Goal: Browse casually

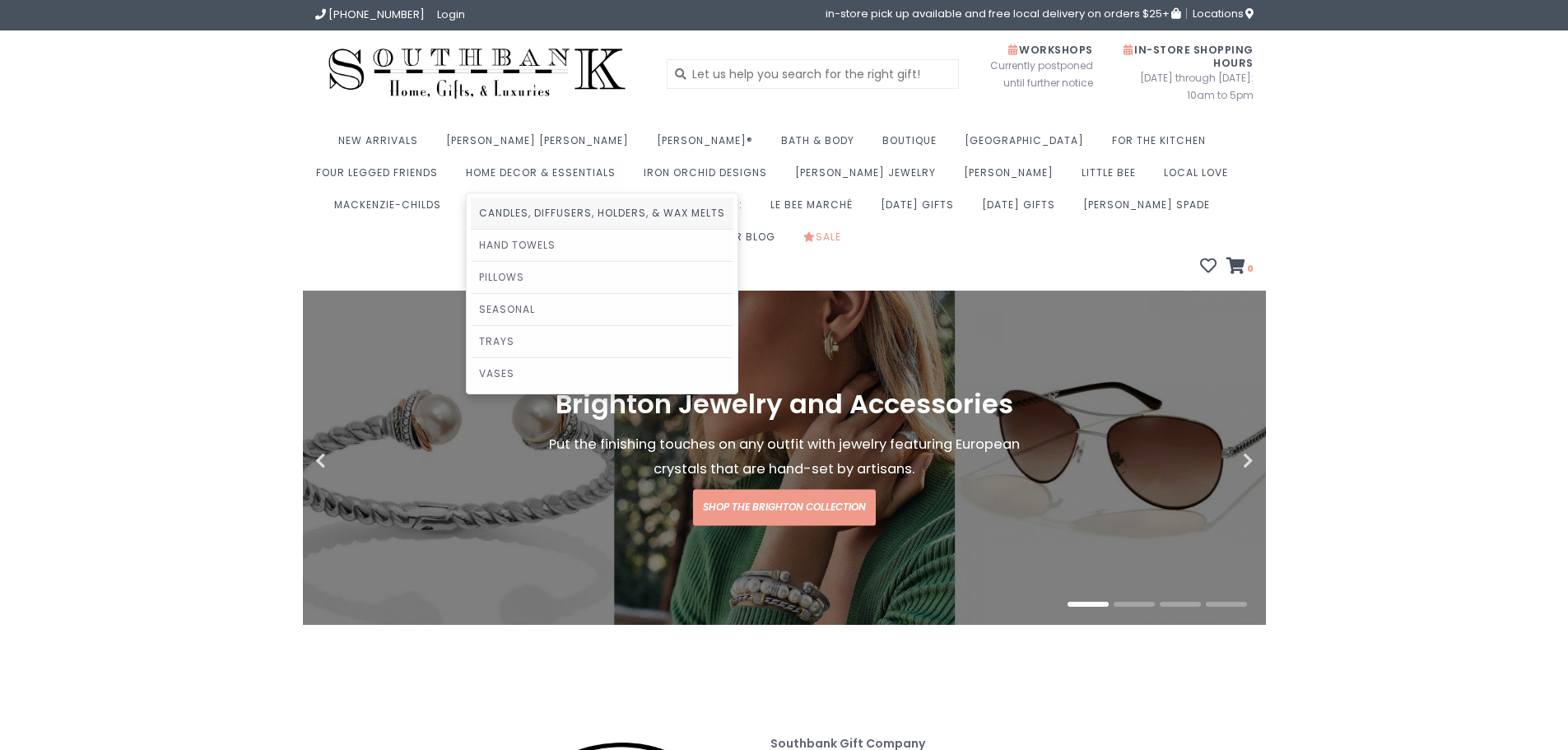
click at [470, 212] on link "Candles, Diffusers, Holders, & Wax Melts" at bounding box center [601, 213] width 262 height 31
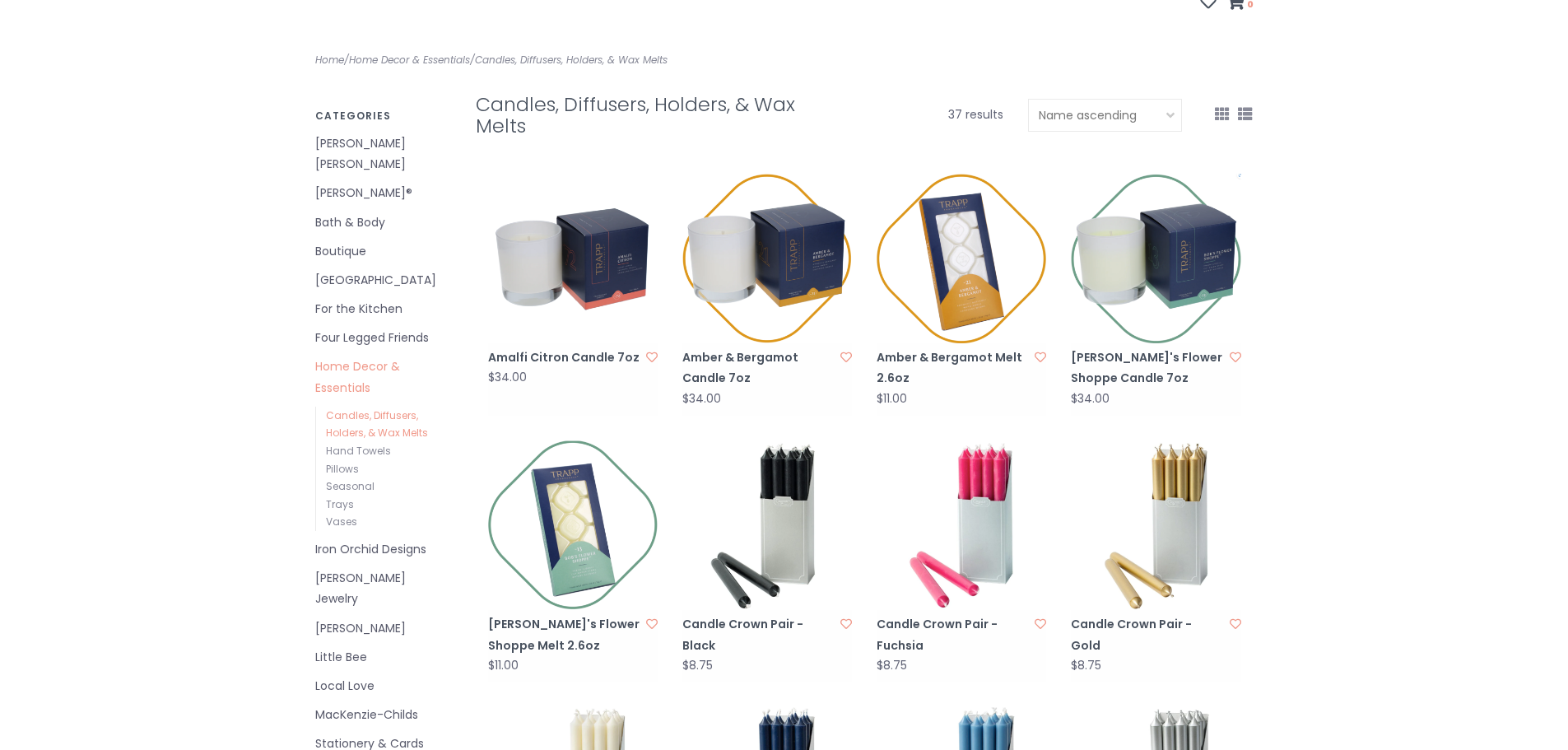
scroll to position [118, 0]
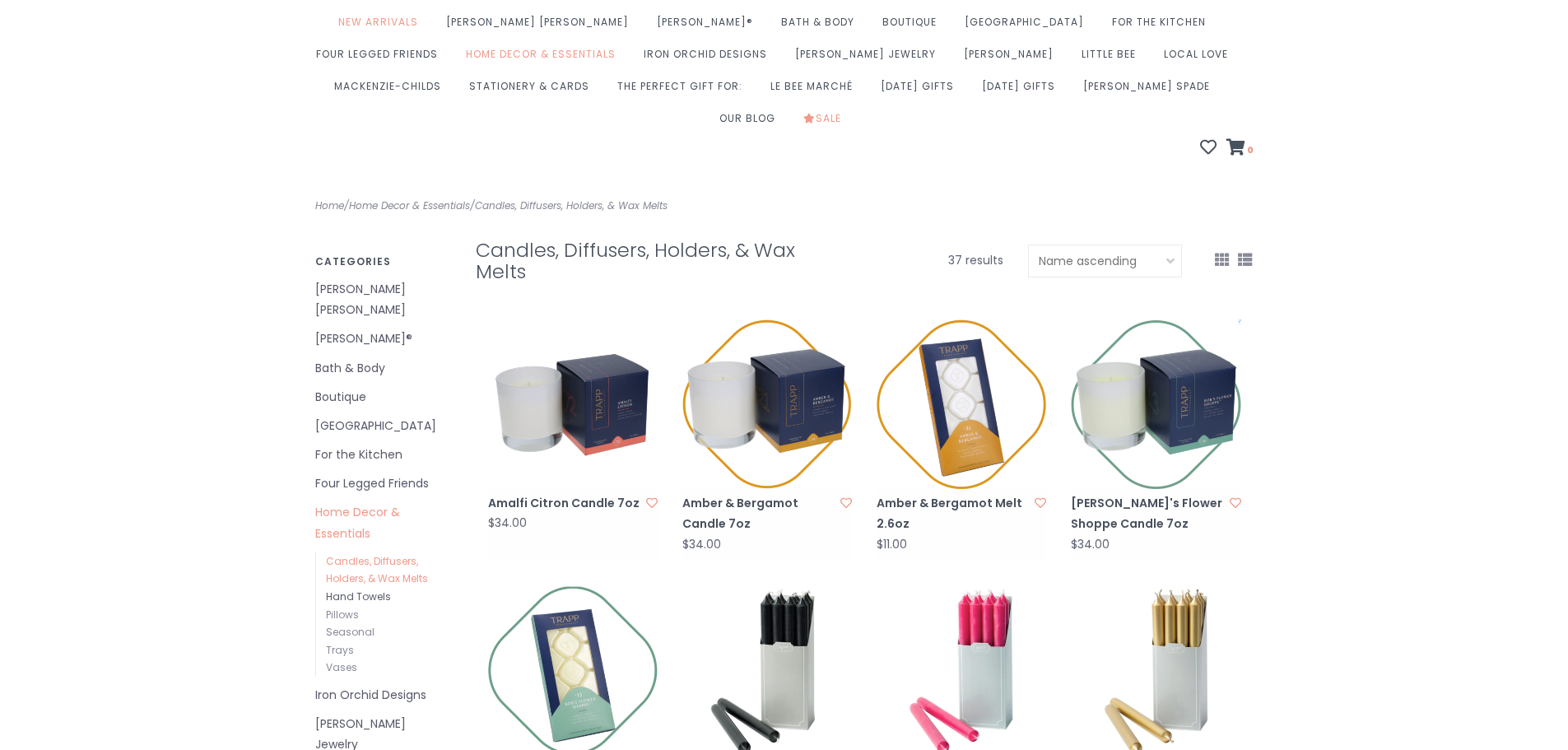
click at [360, 589] on link "Hand Towels" at bounding box center [358, 596] width 65 height 14
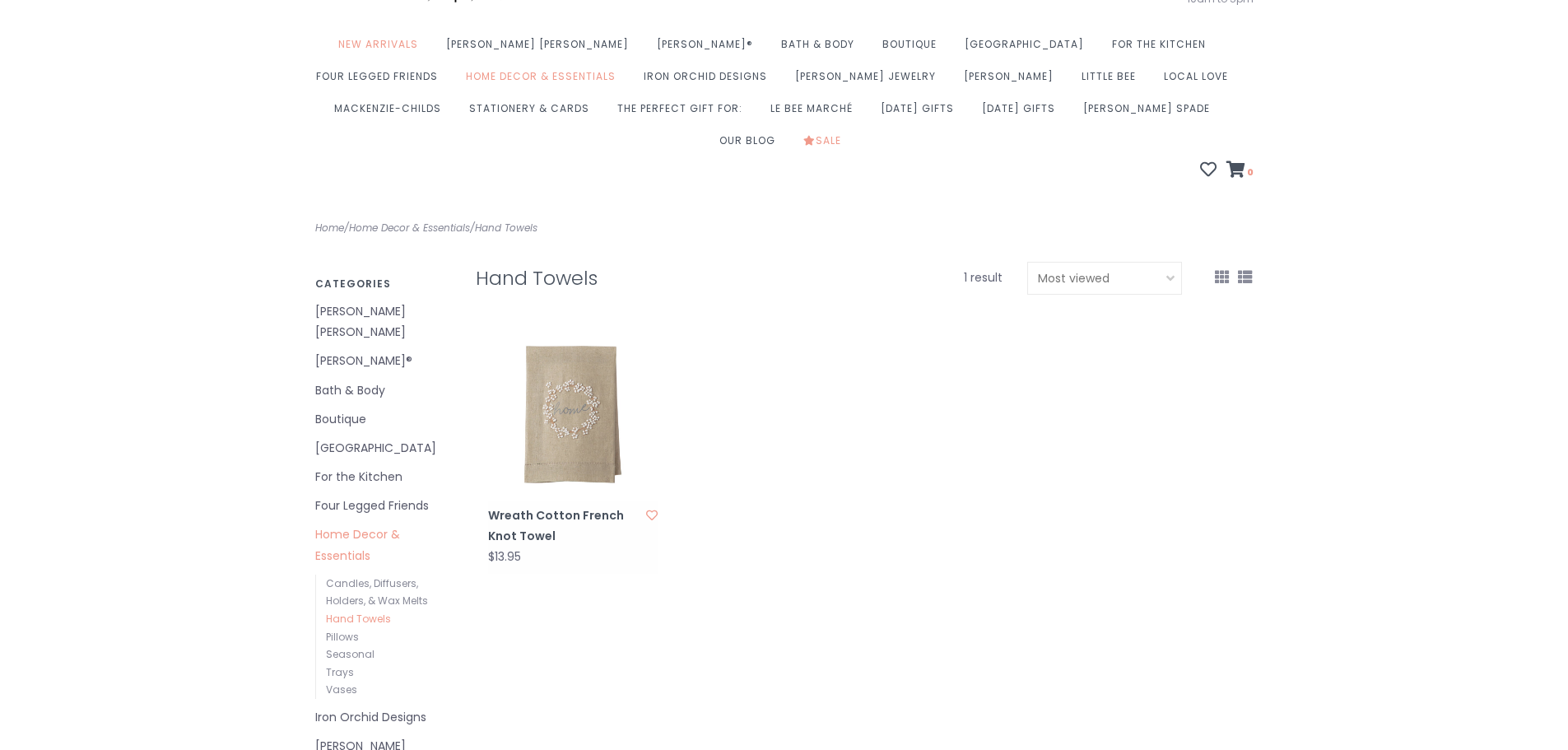
scroll to position [165, 0]
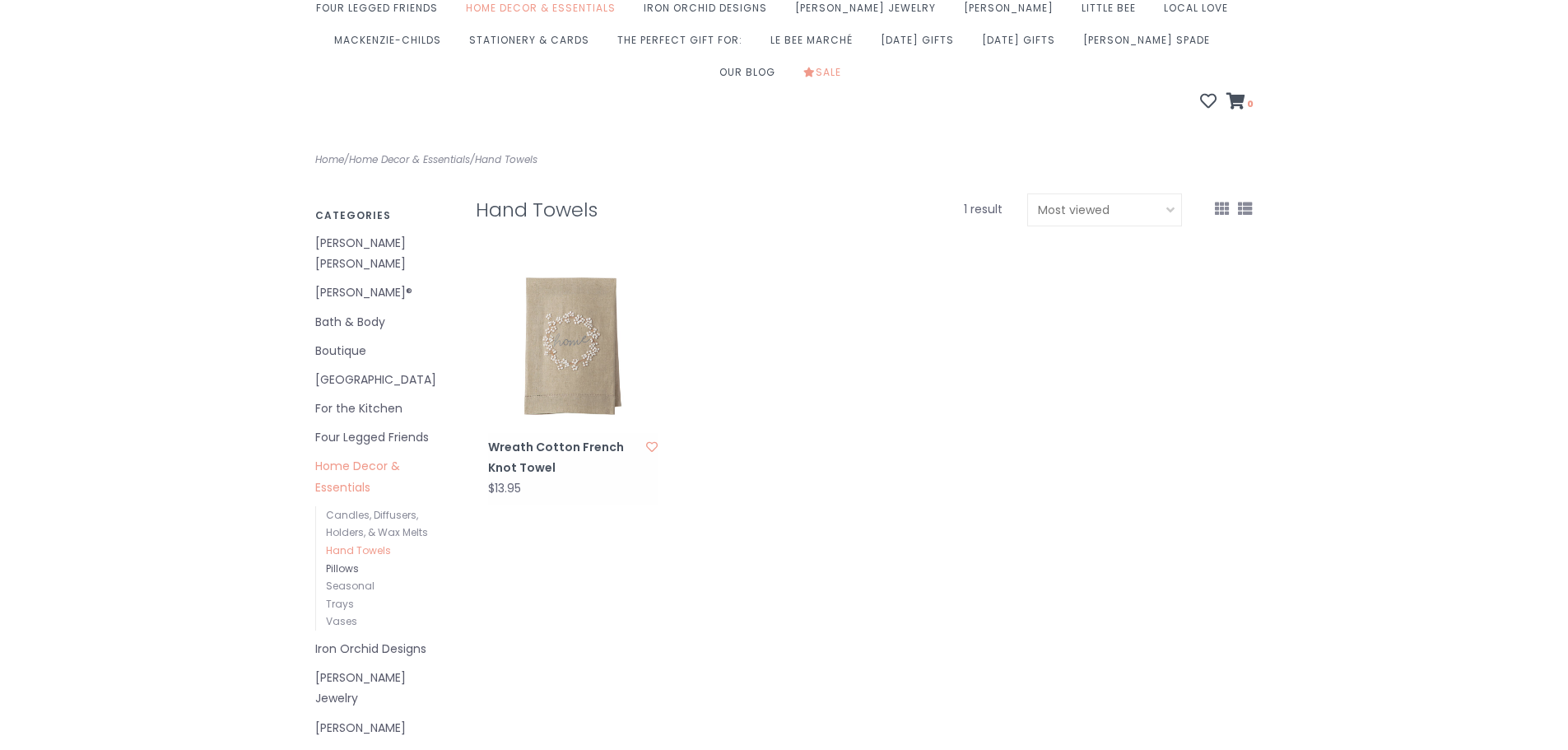
click at [346, 561] on link "Pillows" at bounding box center [343, 568] width 33 height 14
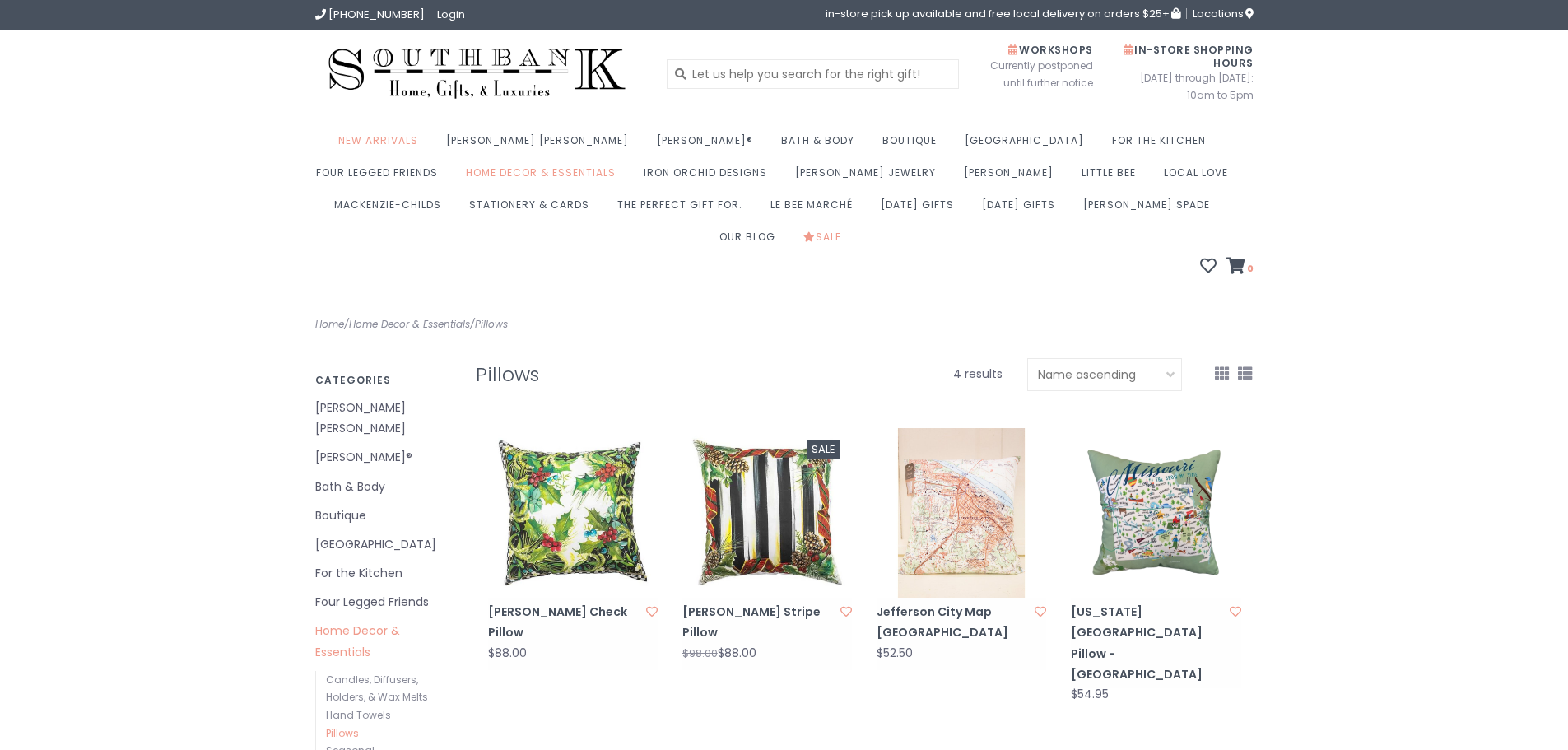
scroll to position [247, 0]
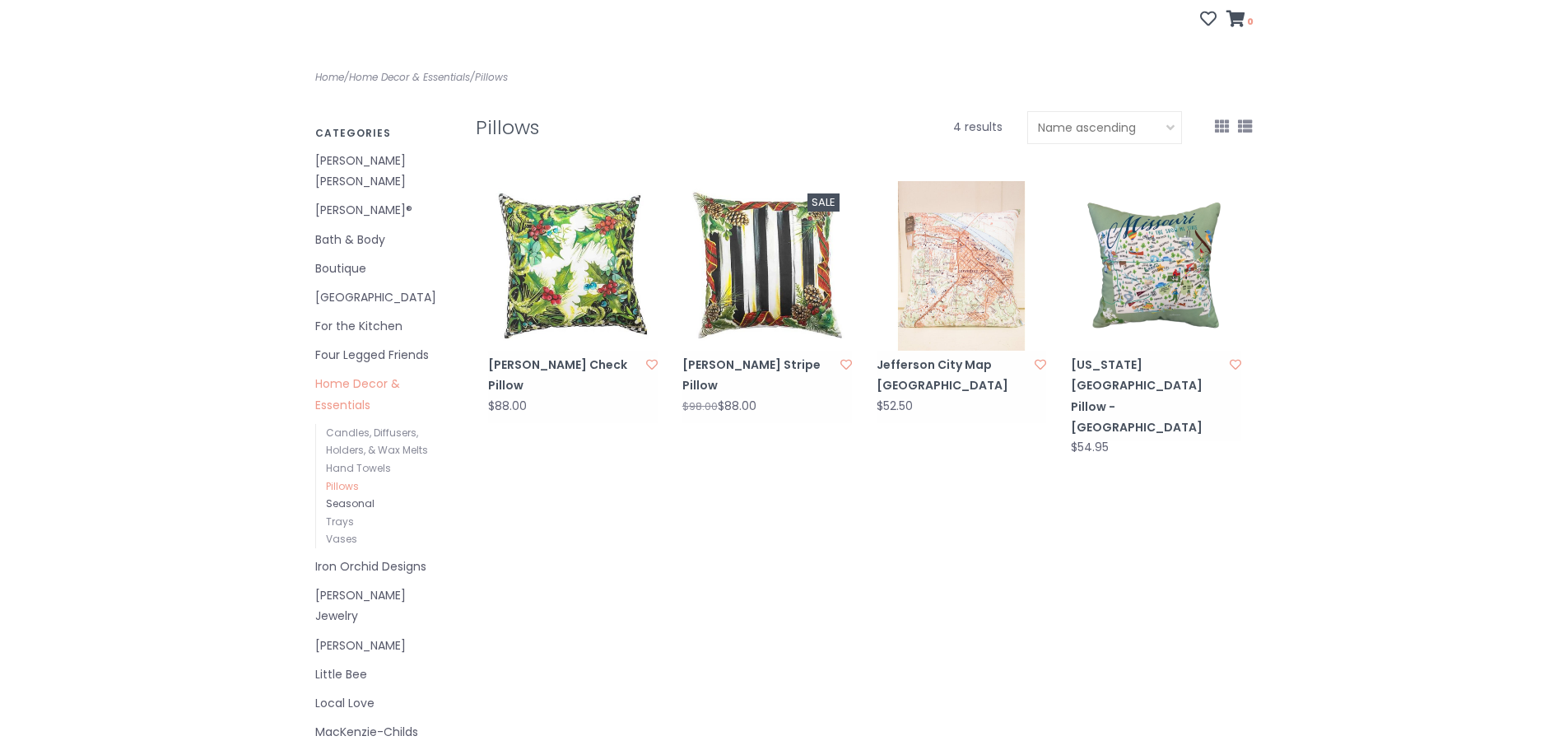
click at [359, 496] on link "Seasonal" at bounding box center [350, 503] width 48 height 14
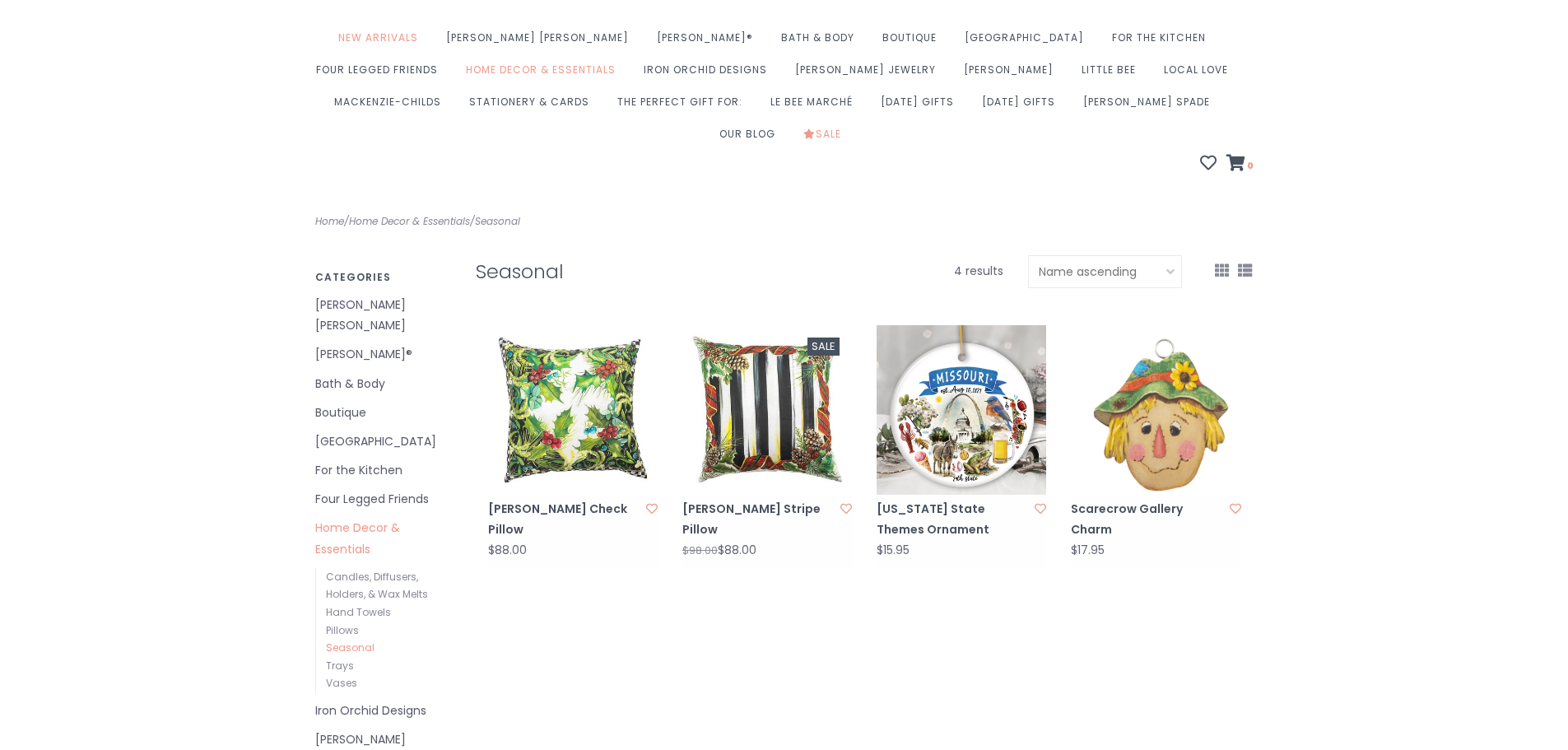
scroll to position [165, 0]
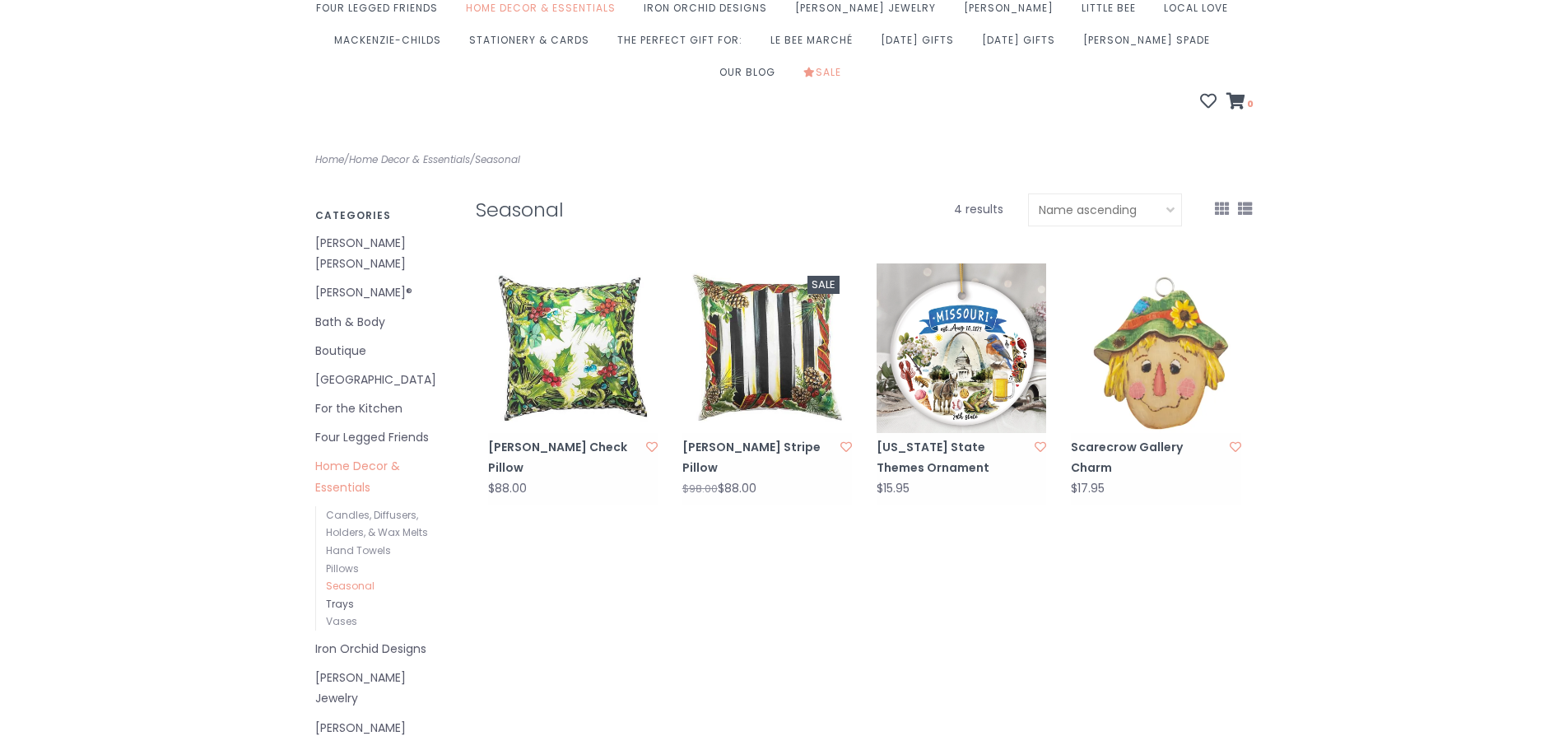
click at [346, 596] on link "Trays" at bounding box center [340, 603] width 28 height 14
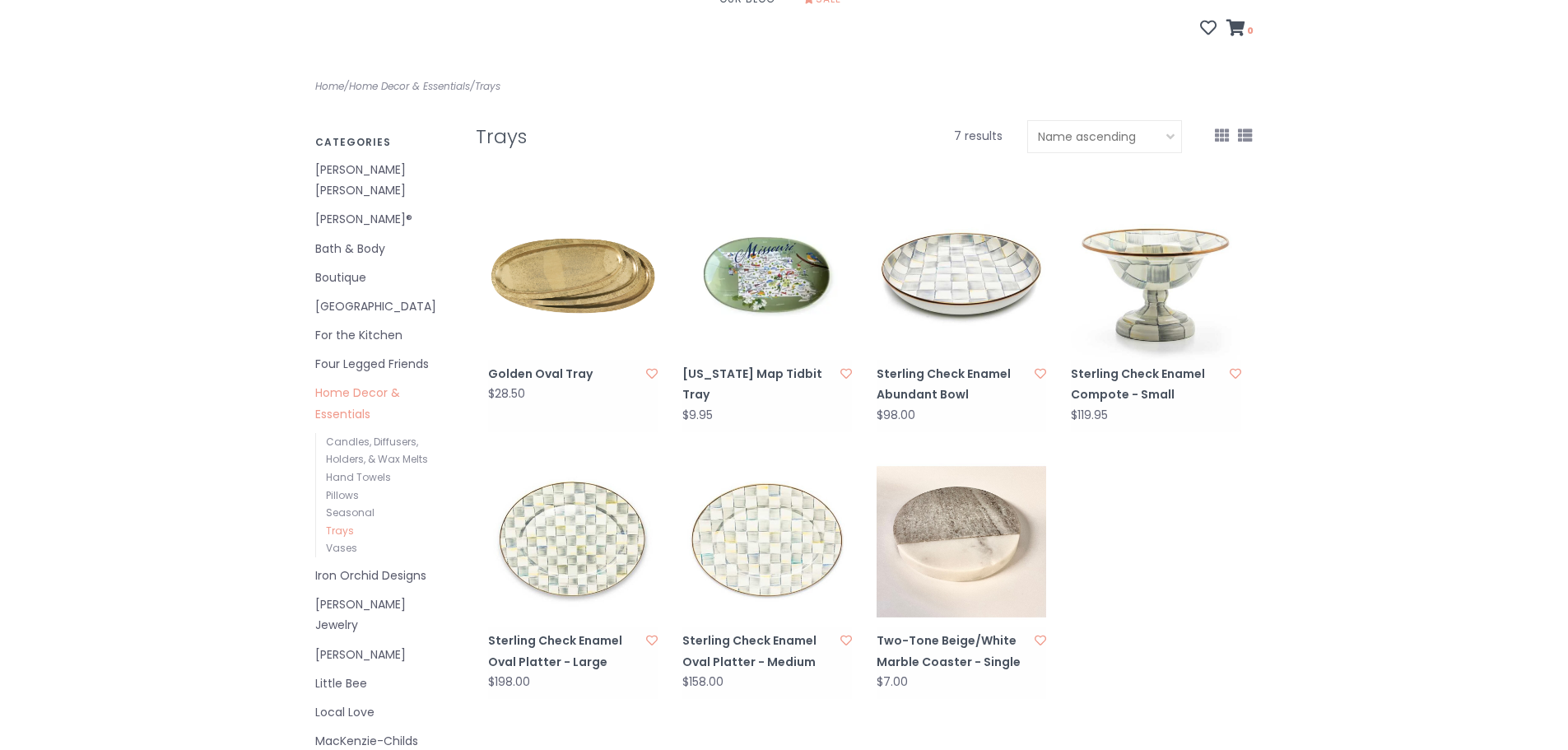
scroll to position [247, 0]
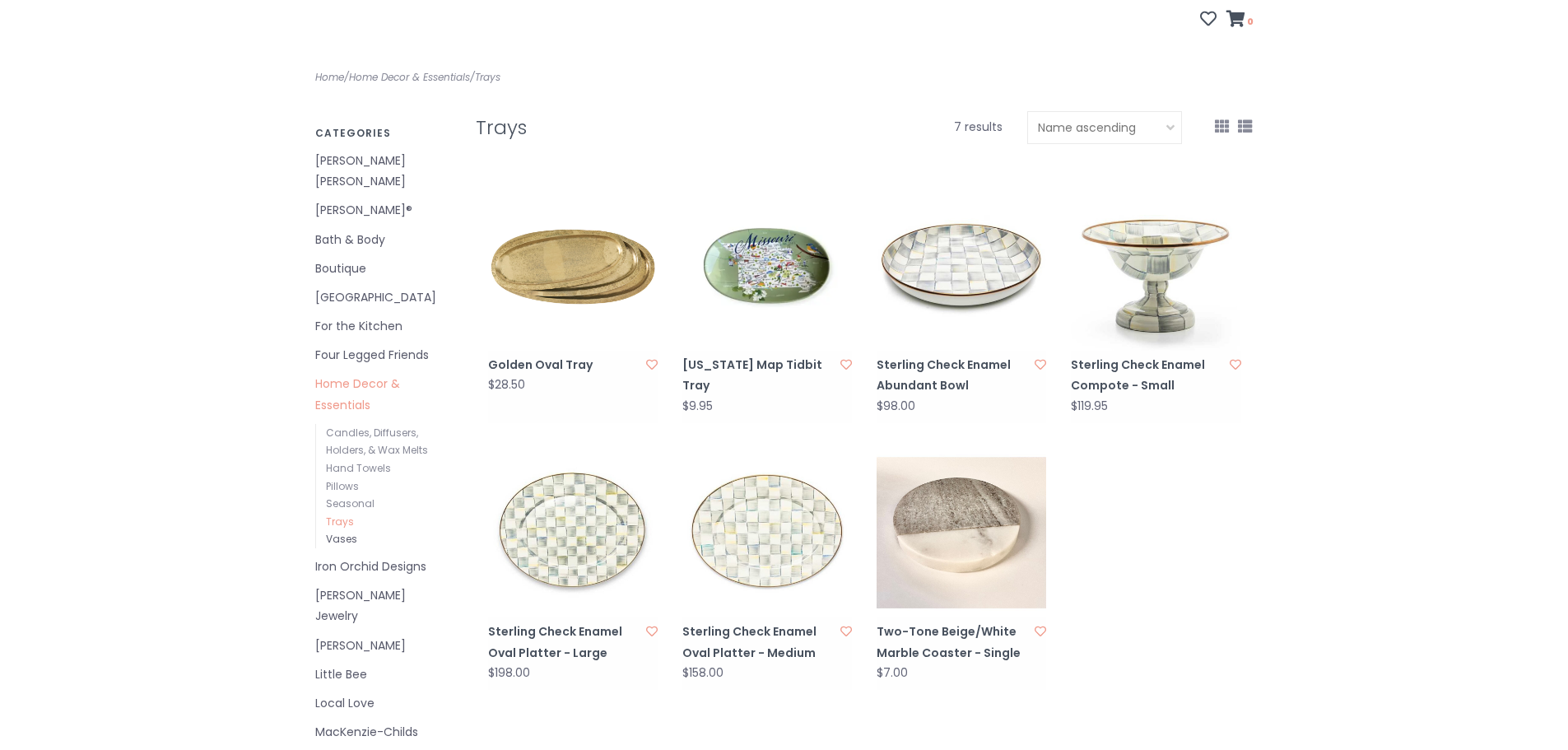
click at [341, 531] on link "Vases" at bounding box center [342, 538] width 31 height 14
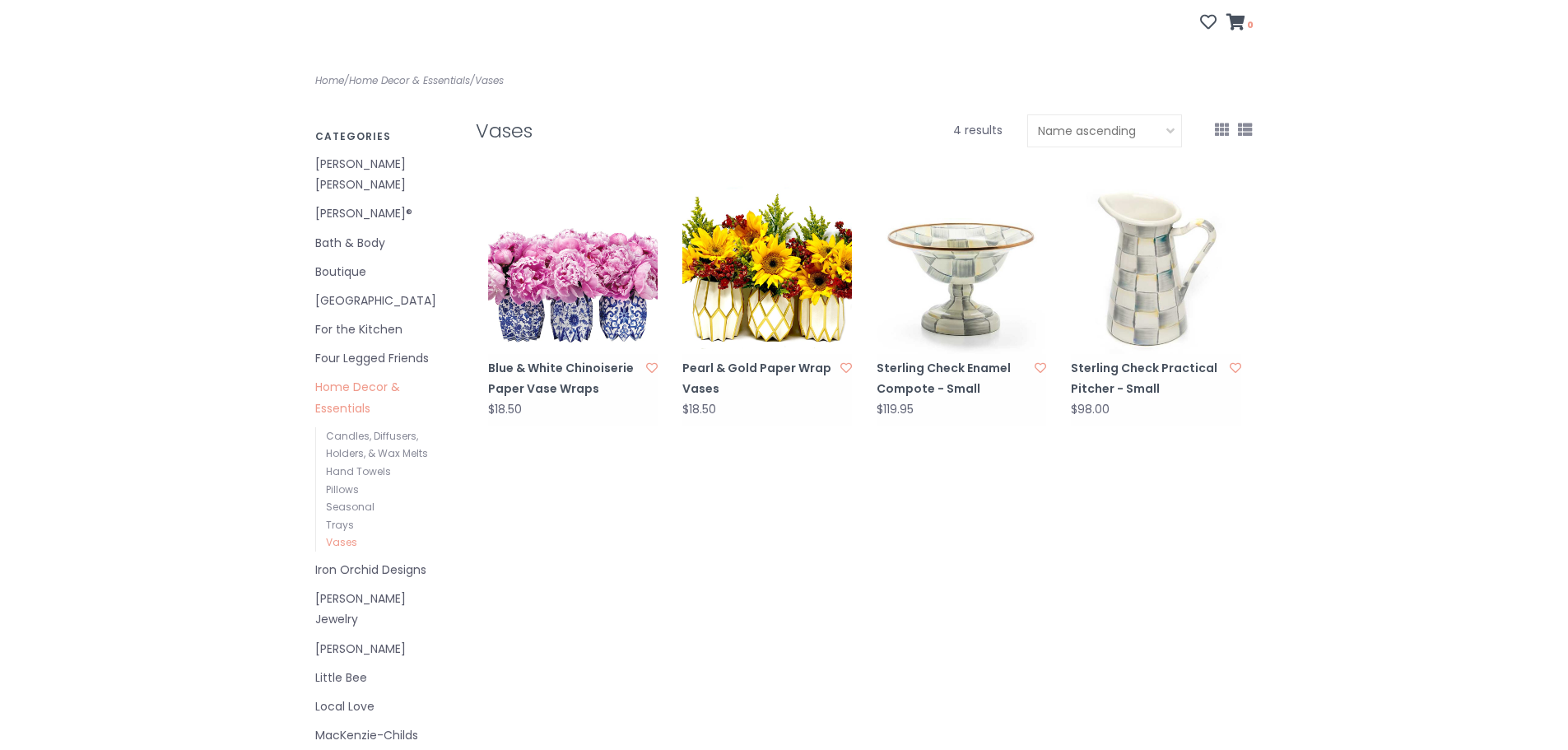
scroll to position [247, 0]
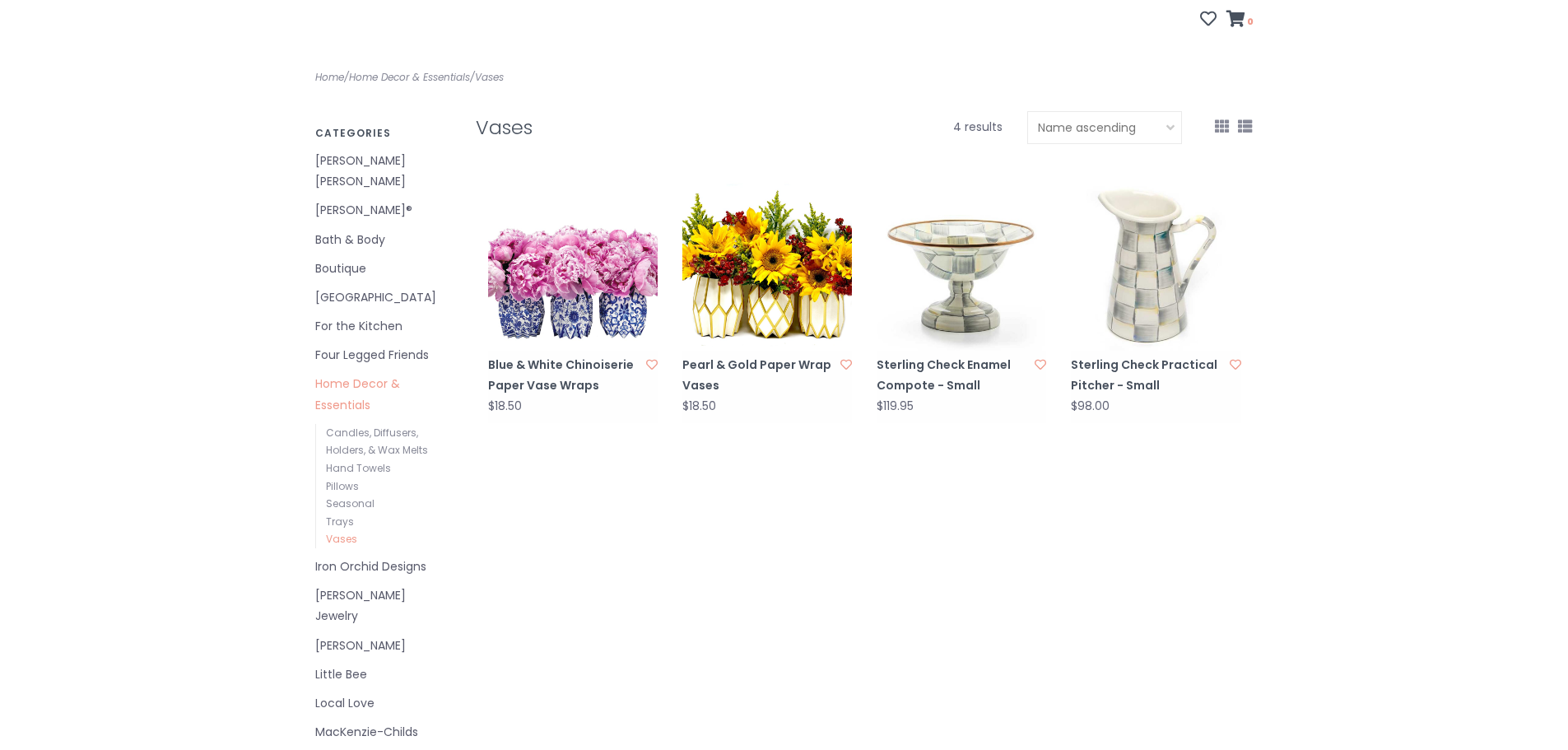
click at [361, 585] on link "[PERSON_NAME] Jewelry" at bounding box center [383, 606] width 136 height 42
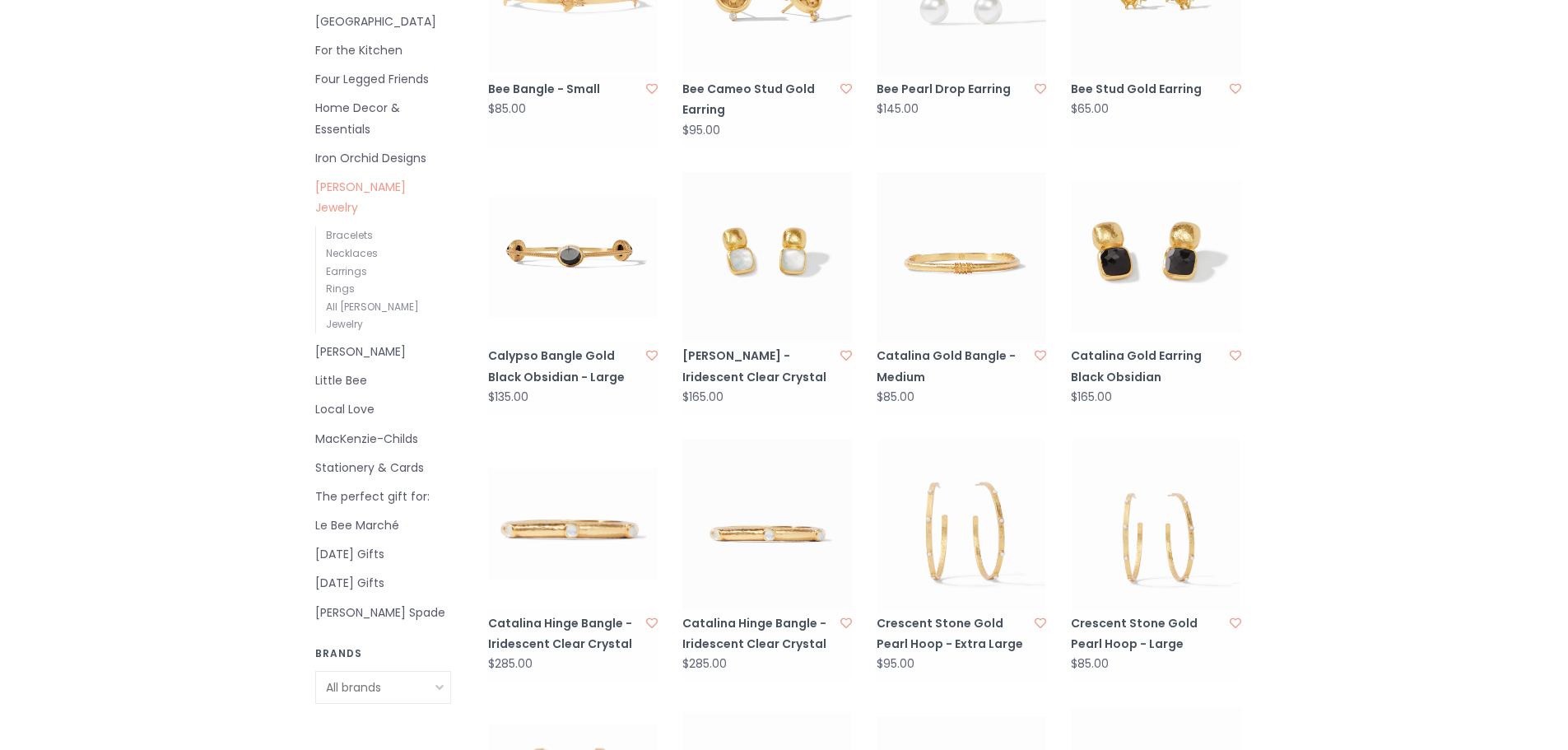
scroll to position [494, 0]
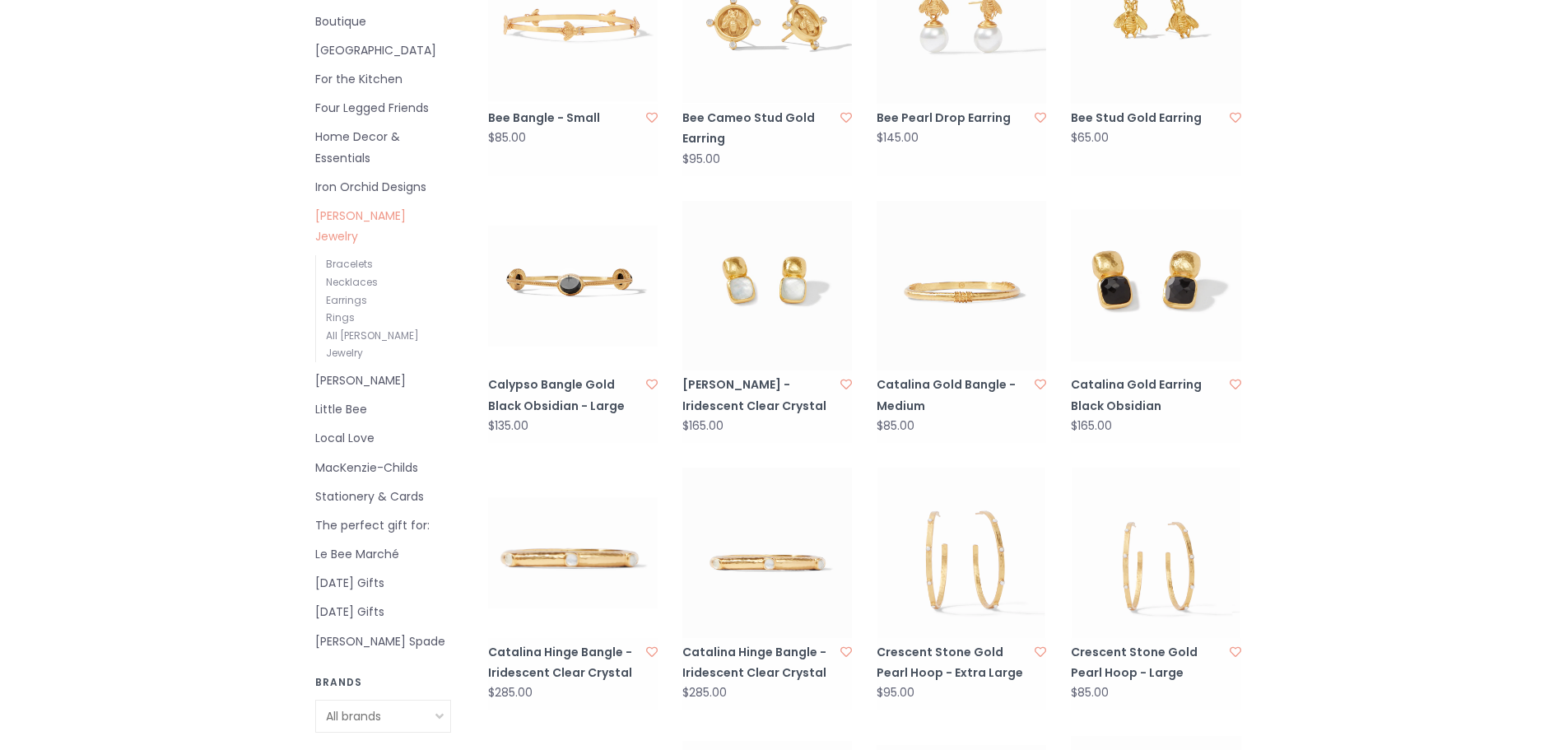
click at [389, 371] on link "[PERSON_NAME]" at bounding box center [383, 380] width 136 height 20
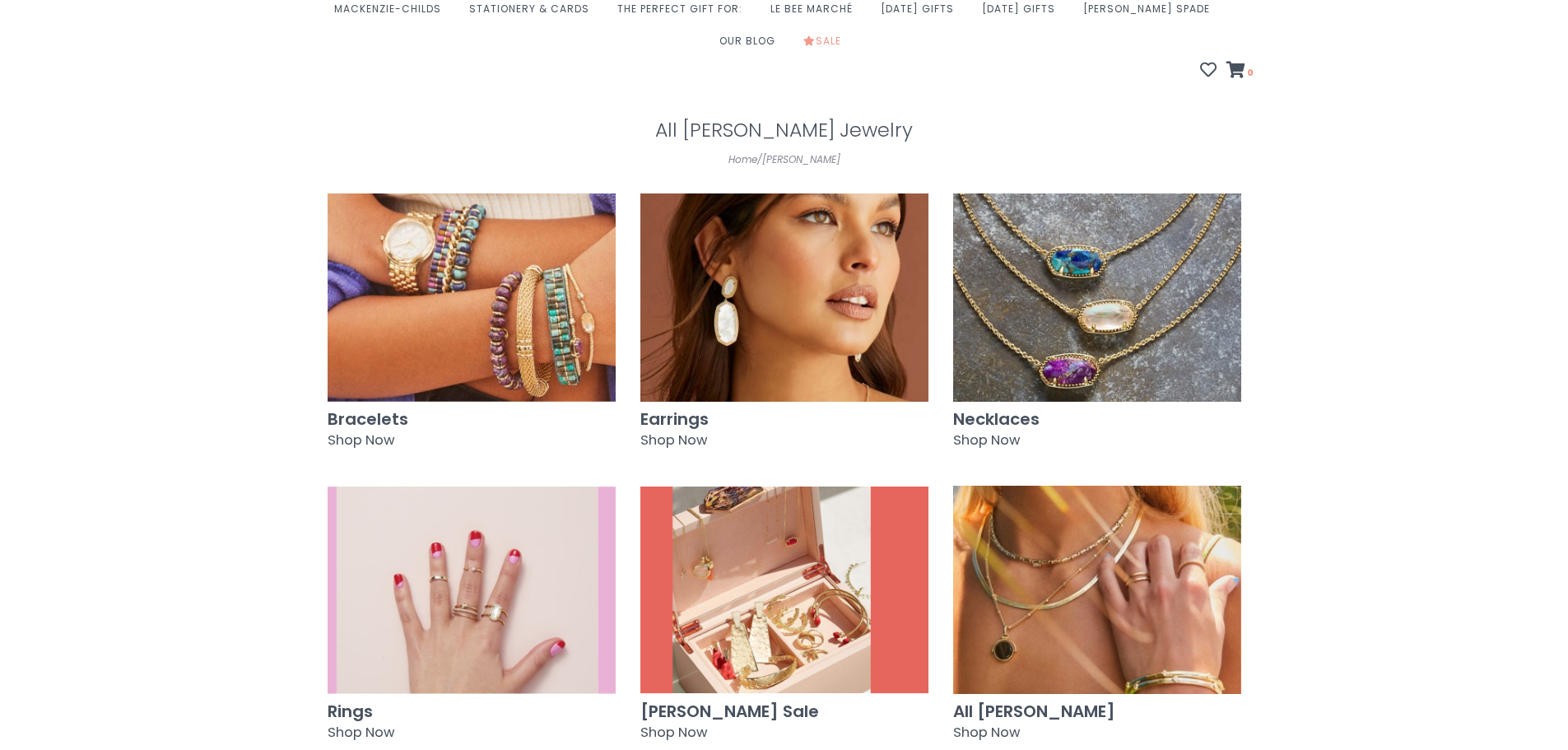
scroll to position [329, 0]
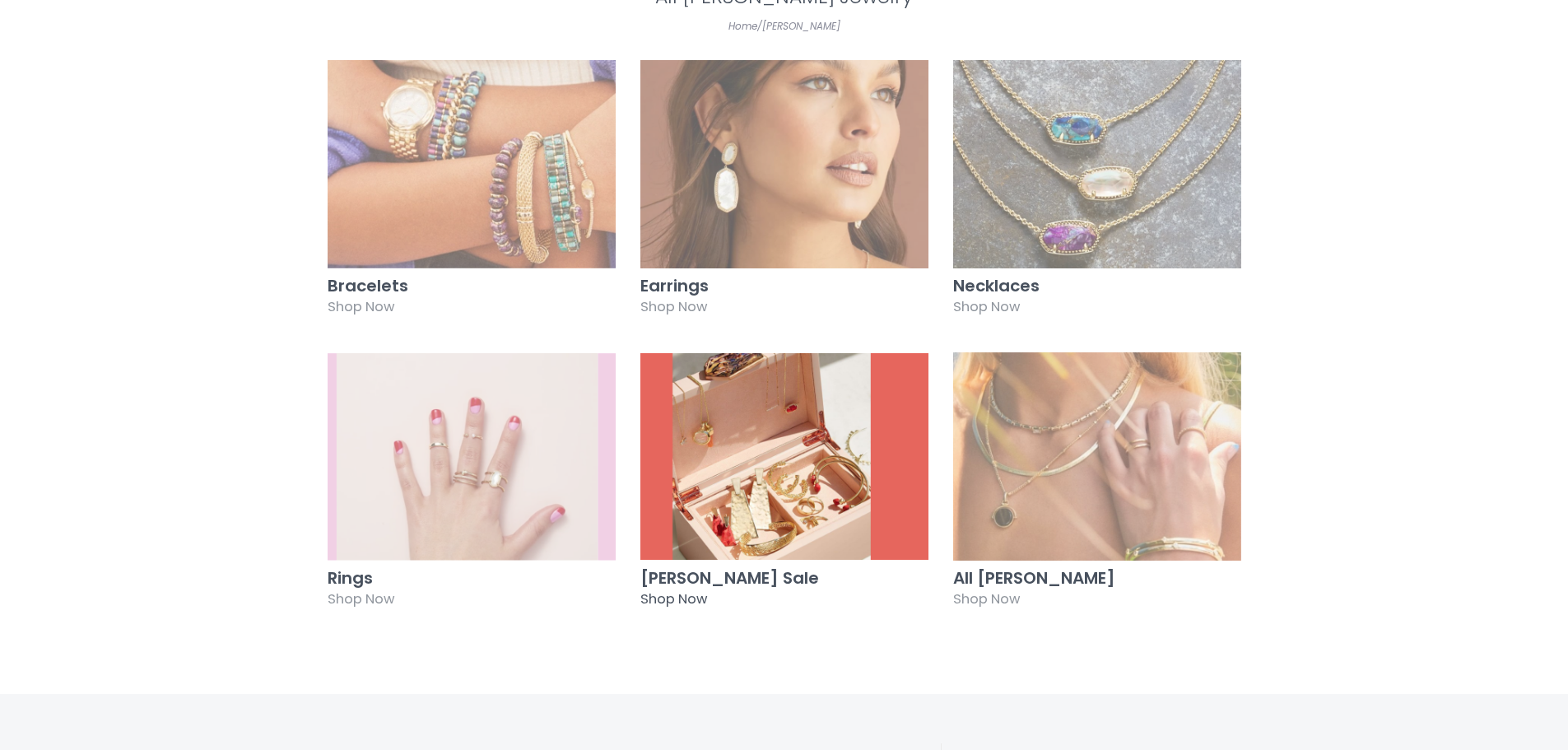
click at [681, 569] on h3 "[PERSON_NAME] Sale" at bounding box center [785, 578] width 288 height 18
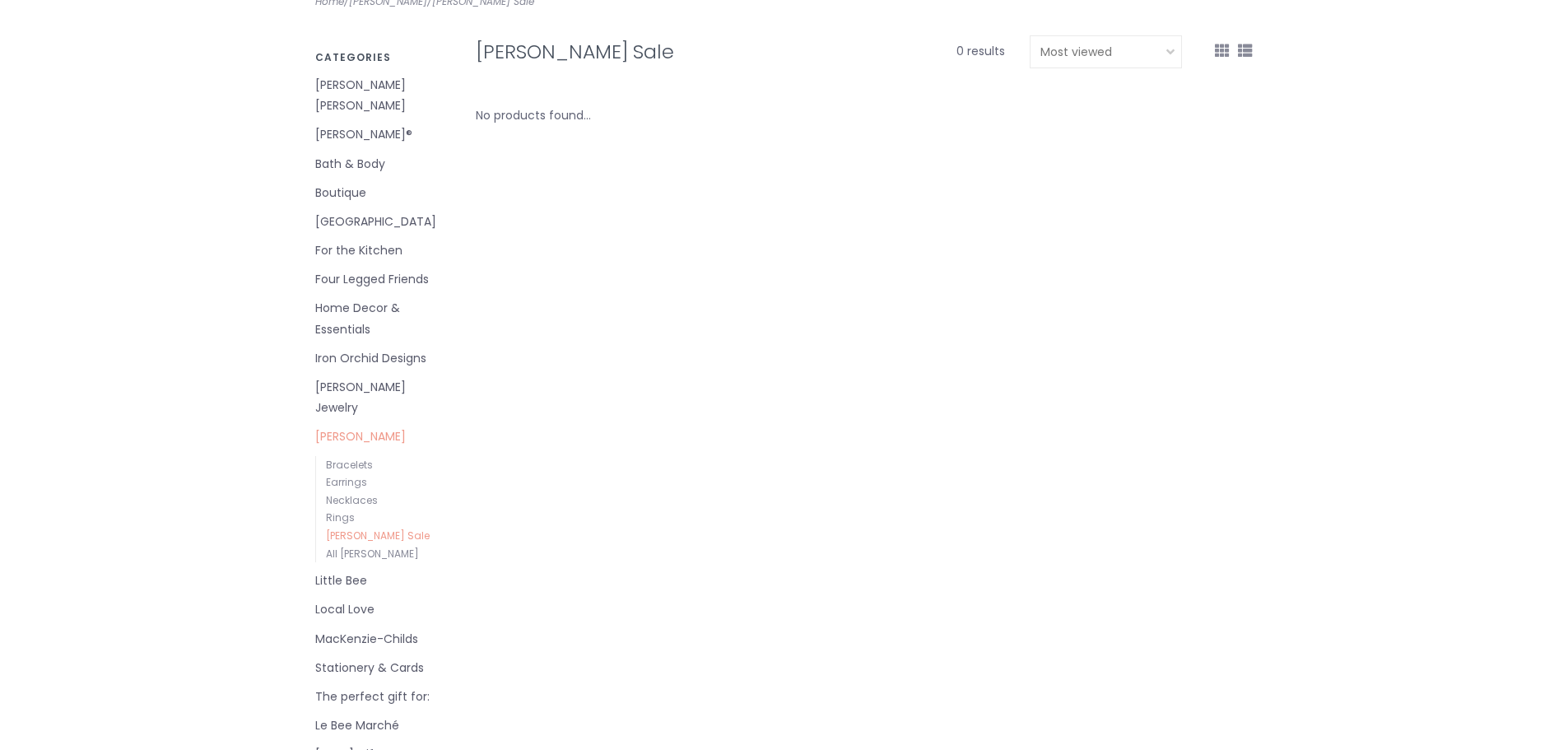
scroll to position [494, 0]
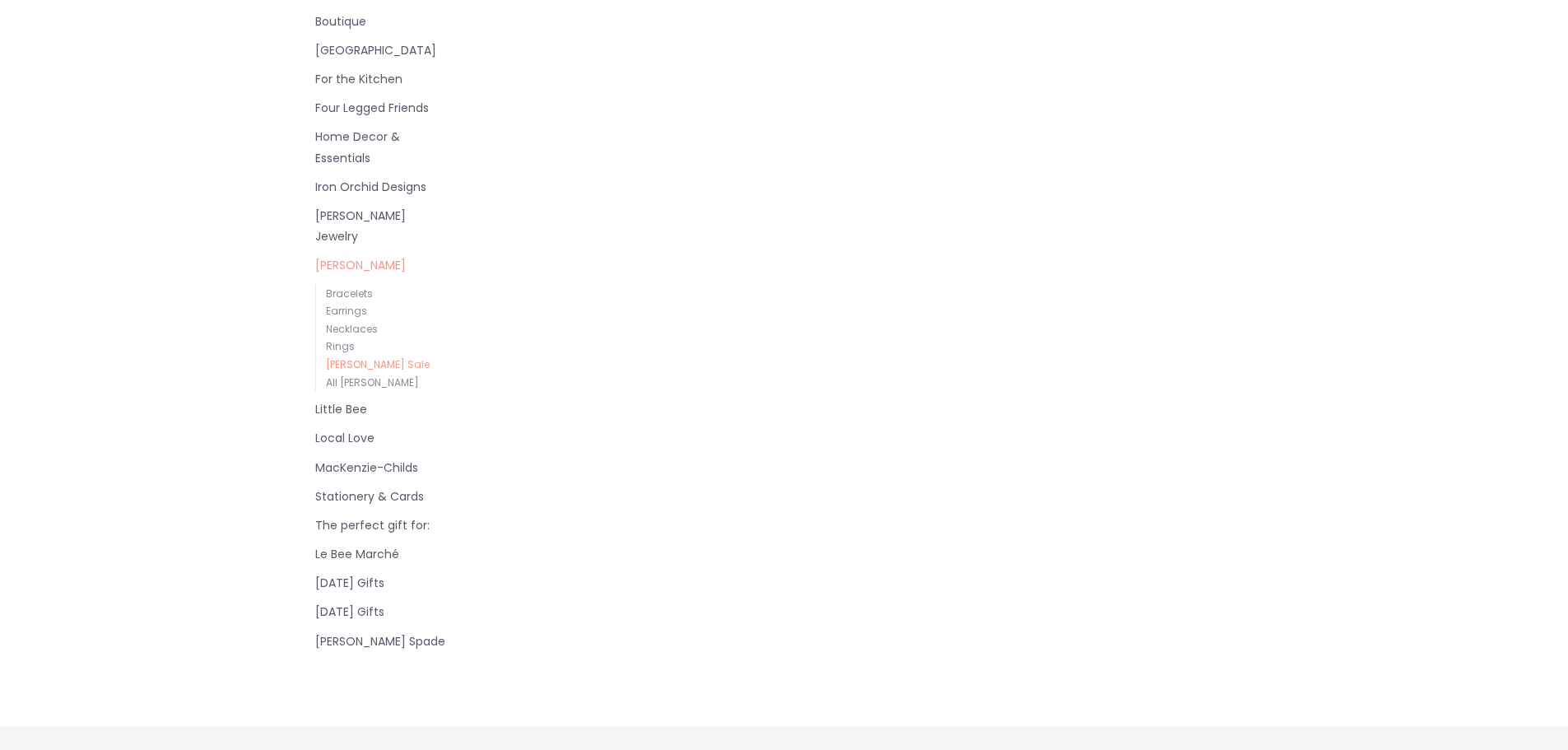
click at [344, 399] on link "Little Bee" at bounding box center [383, 408] width 136 height 20
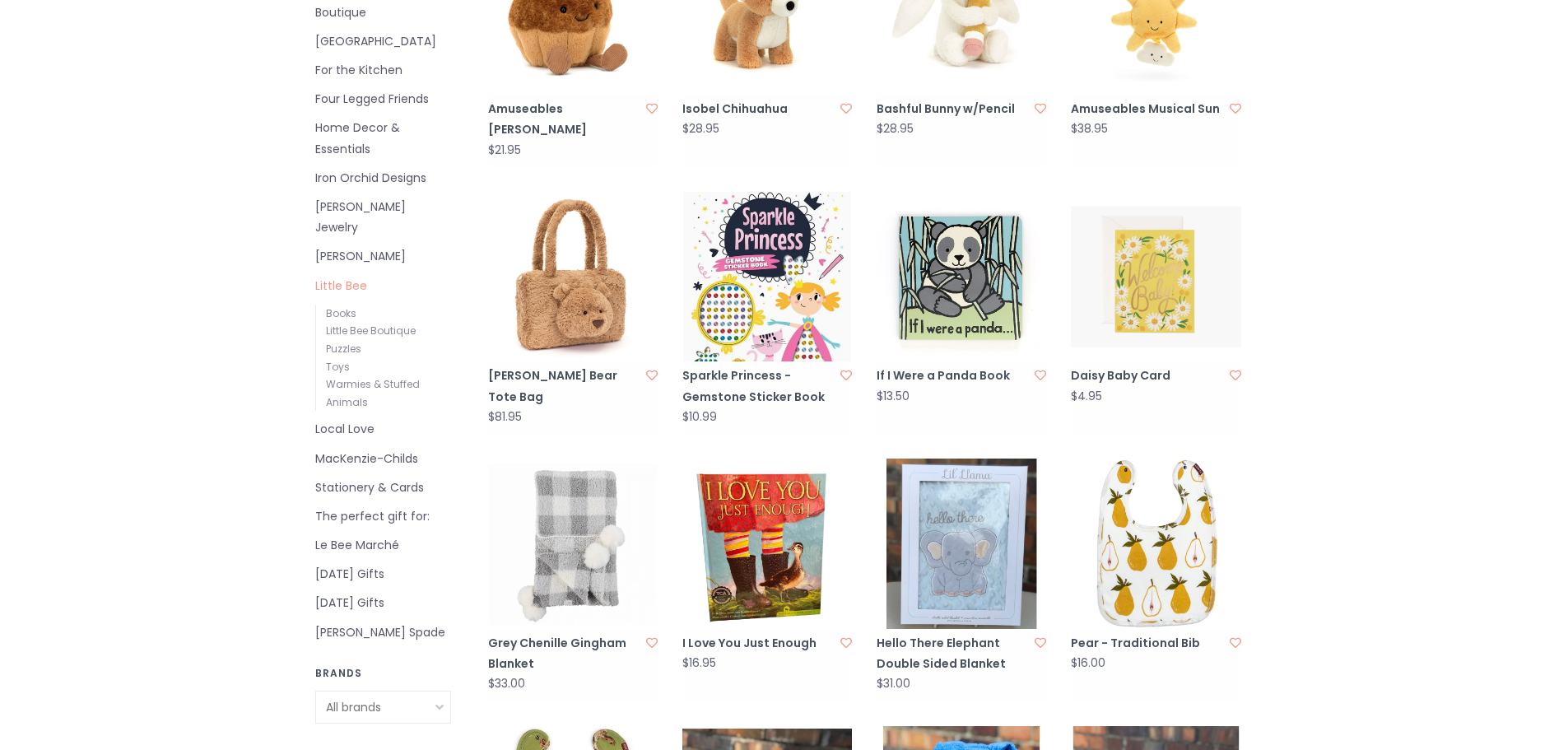
scroll to position [494, 0]
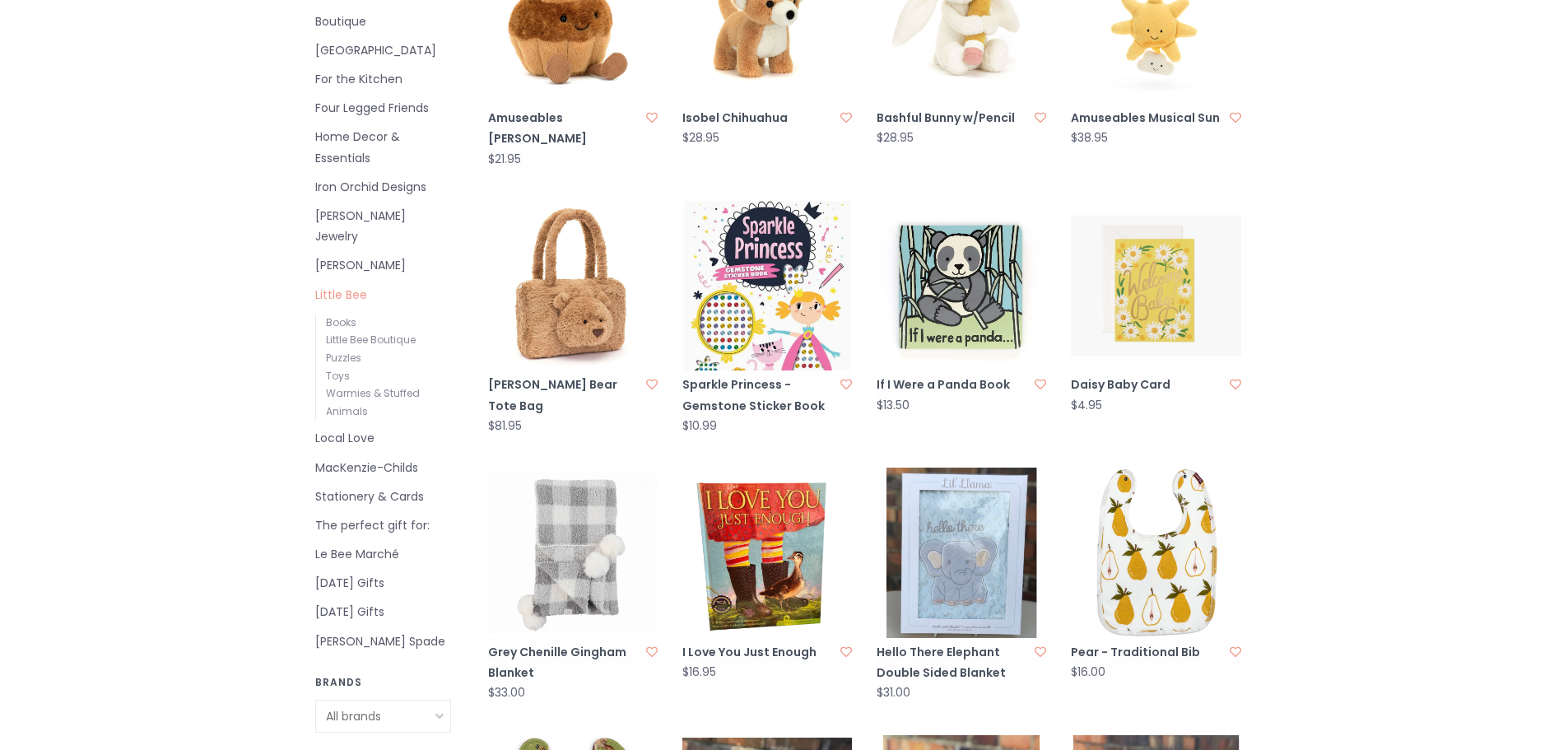
click at [356, 428] on link "Local Love" at bounding box center [383, 437] width 136 height 20
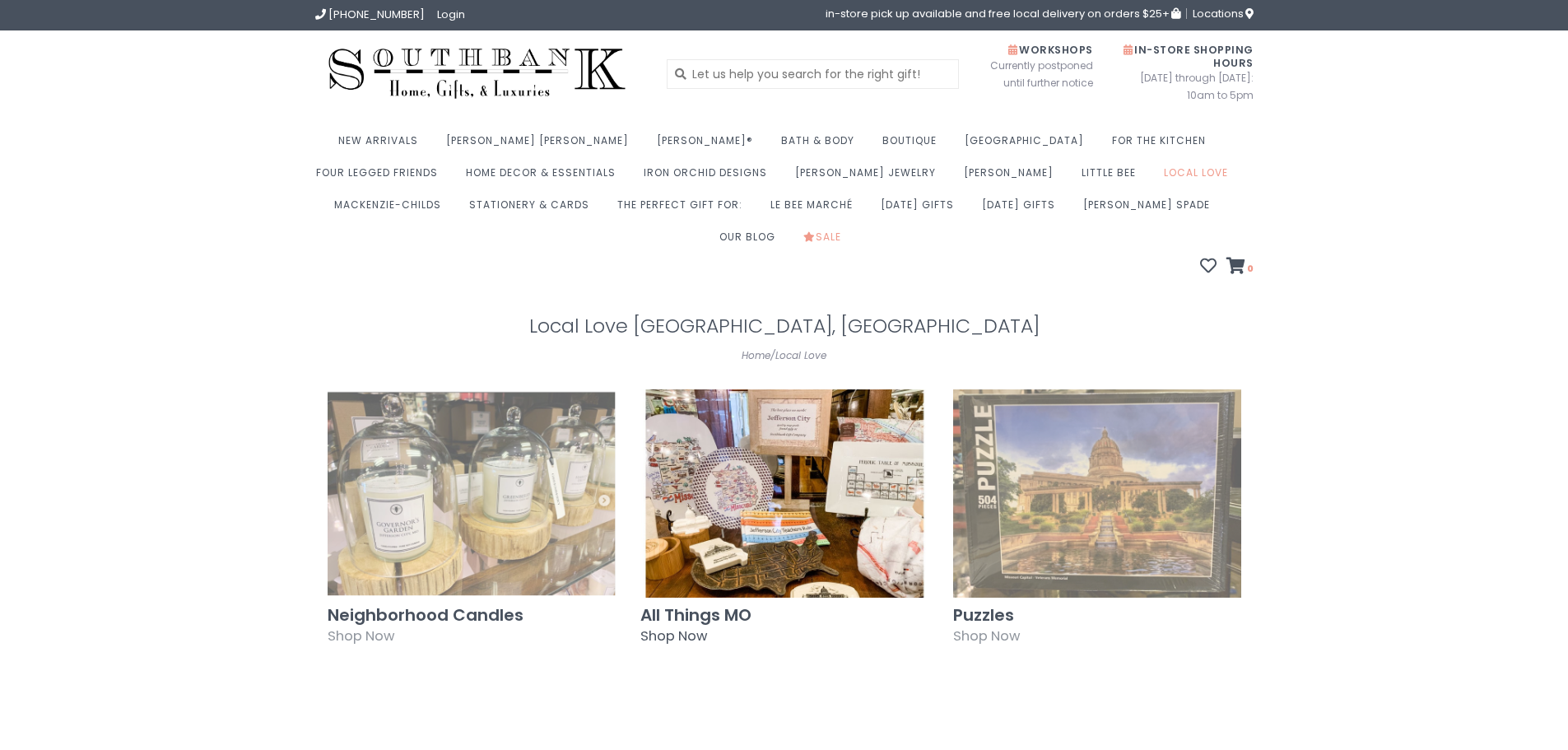
click at [726, 482] on img at bounding box center [785, 493] width 288 height 208
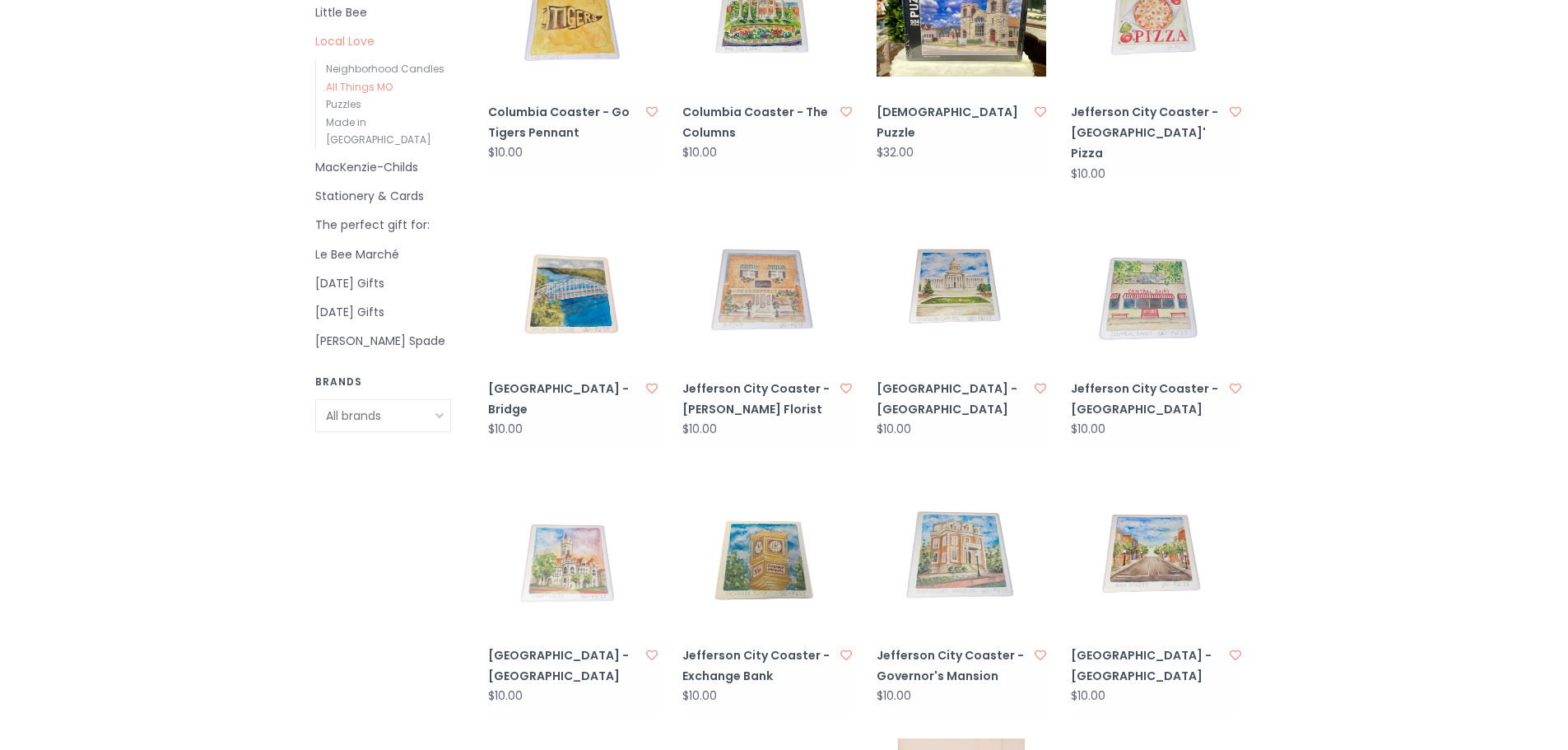
scroll to position [658, 0]
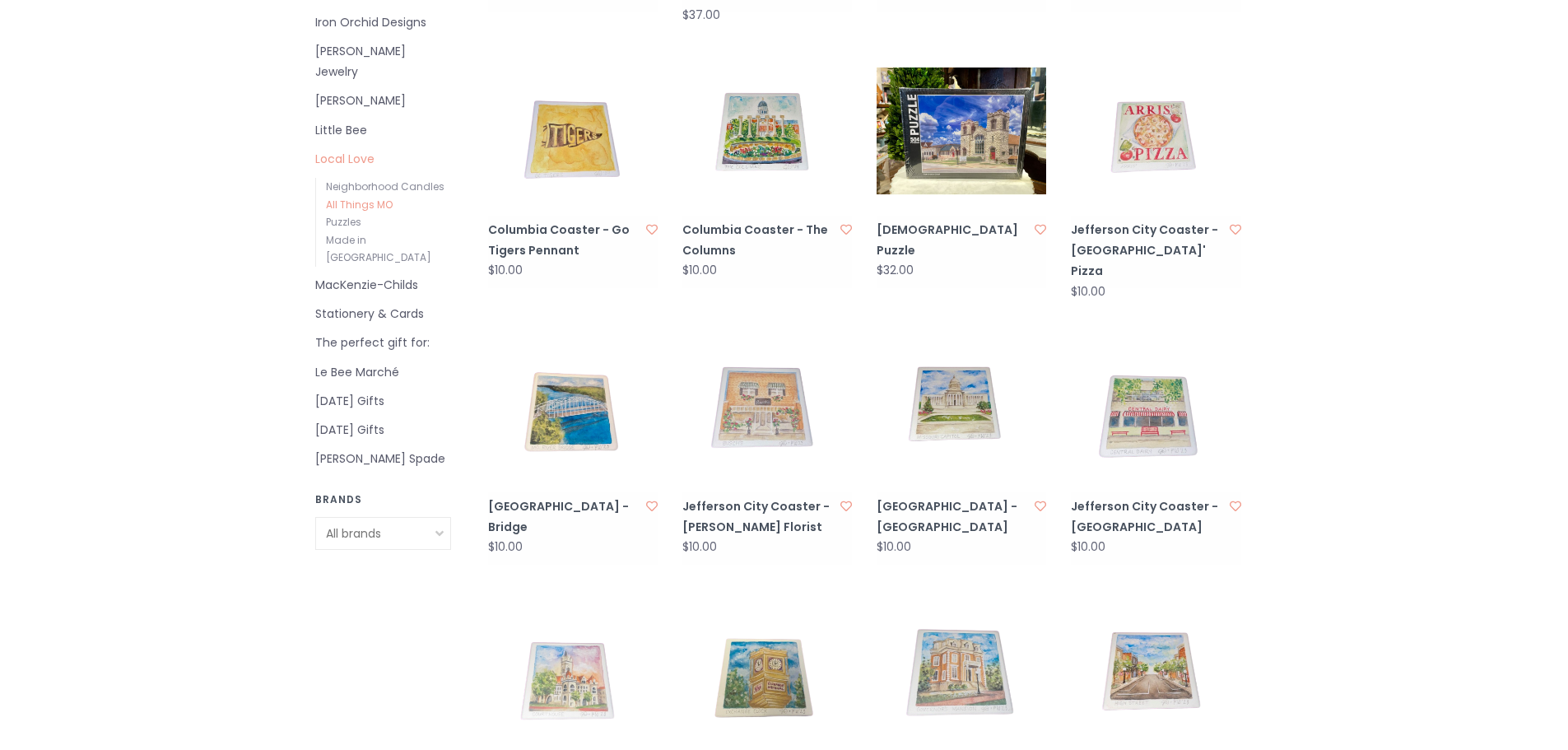
click at [354, 304] on link "Stationery & Cards" at bounding box center [383, 314] width 136 height 20
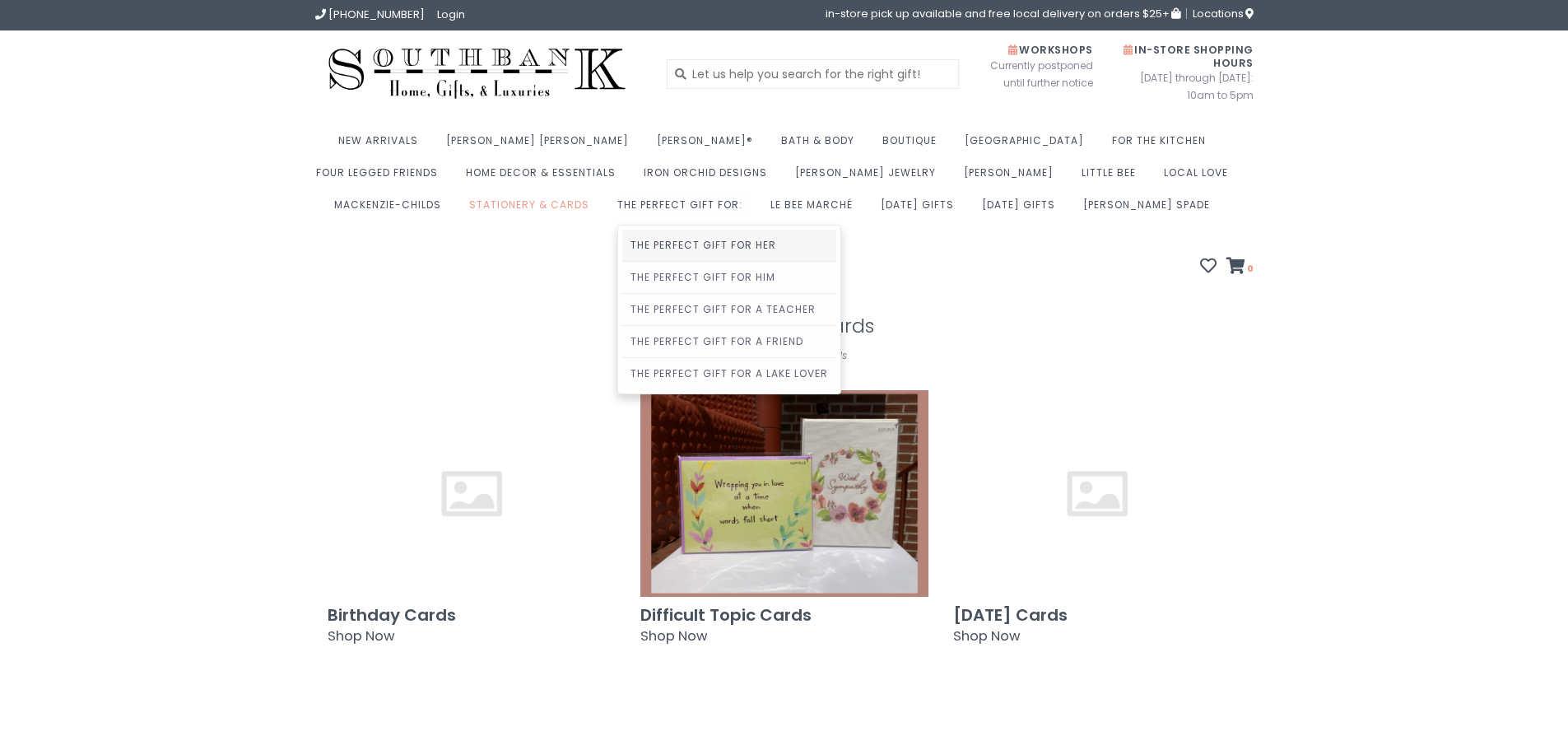
click at [622, 250] on link "The Perfect Gift For Her" at bounding box center [729, 245] width 214 height 31
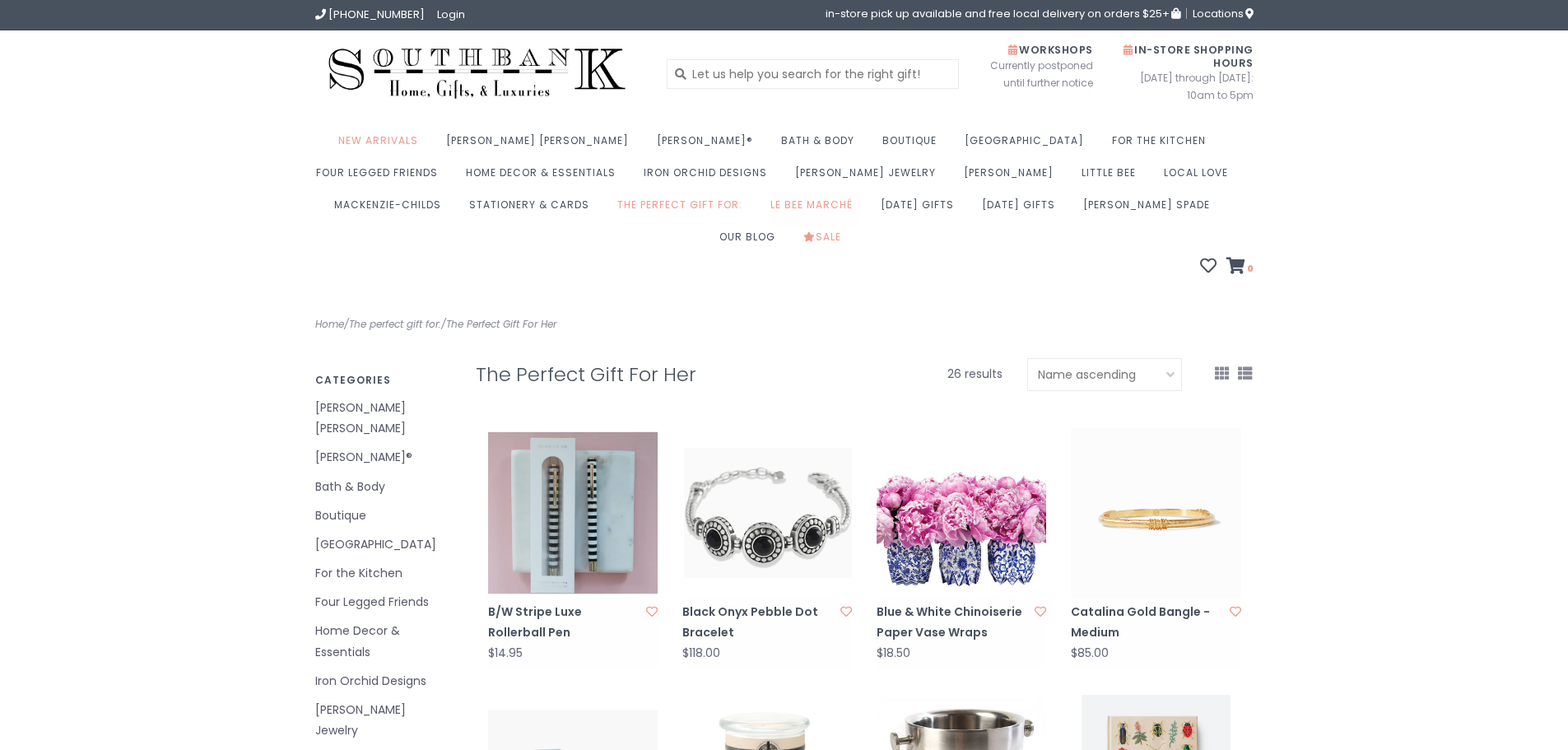
click at [770, 203] on link "Le Bee Marché" at bounding box center [816, 209] width 91 height 32
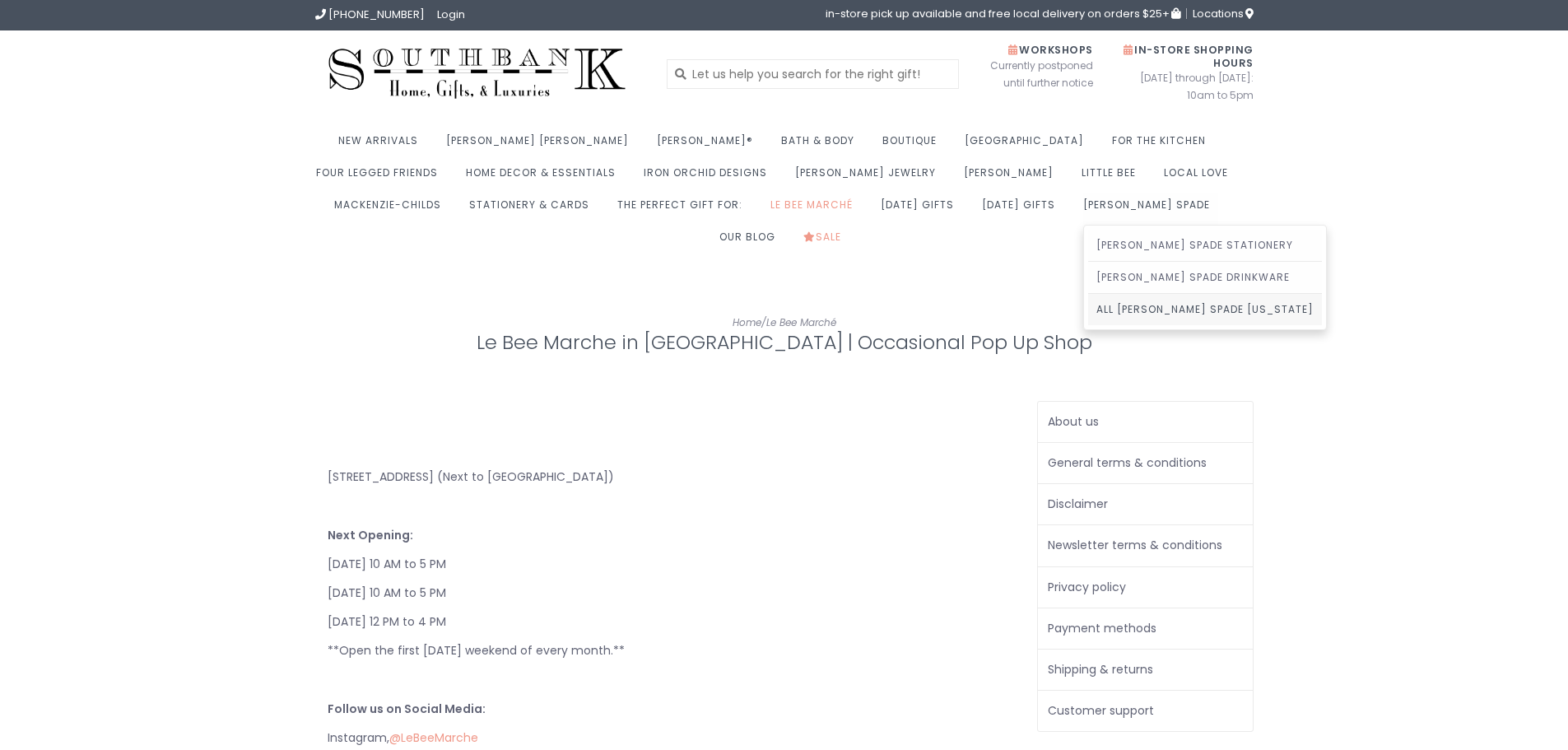
click at [1088, 308] on link "All [PERSON_NAME] Spade [US_STATE]" at bounding box center [1204, 310] width 233 height 31
